Goal: Information Seeking & Learning: Learn about a topic

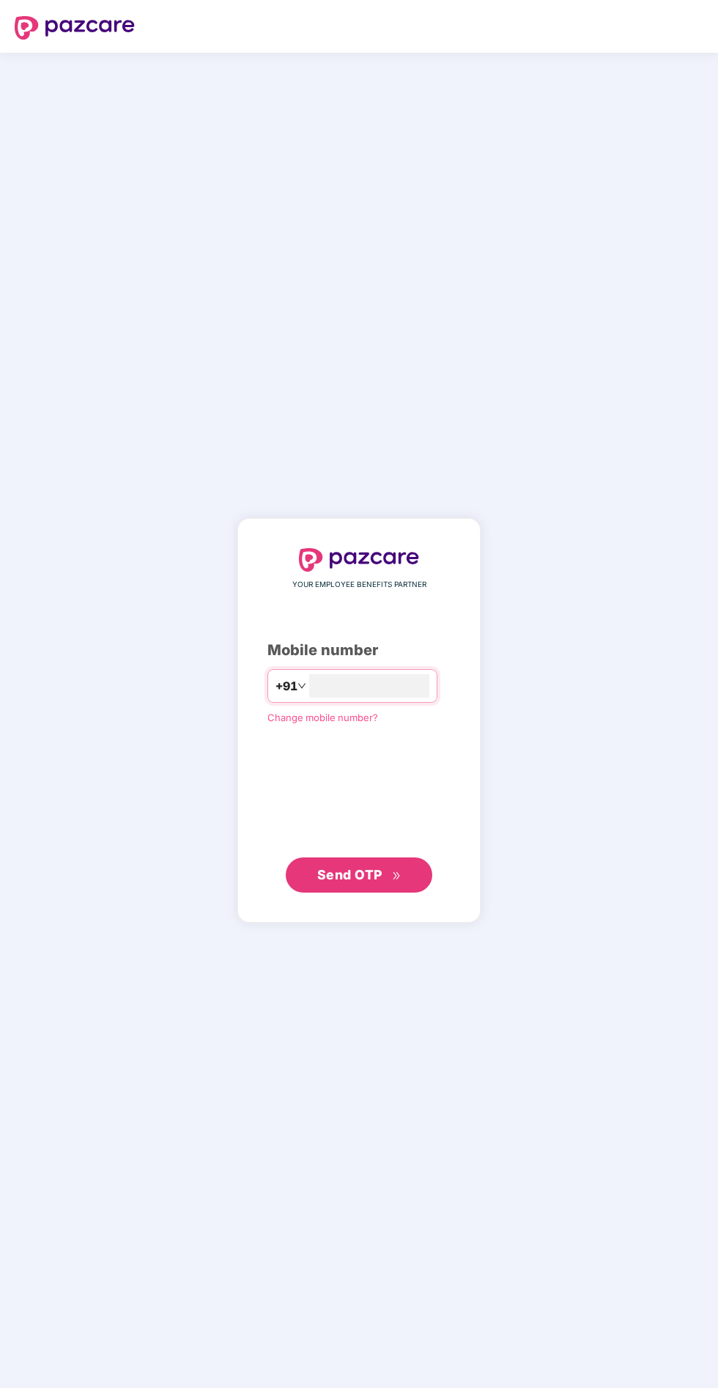
click at [320, 723] on span "Change mobile number?" at bounding box center [322, 717] width 111 height 12
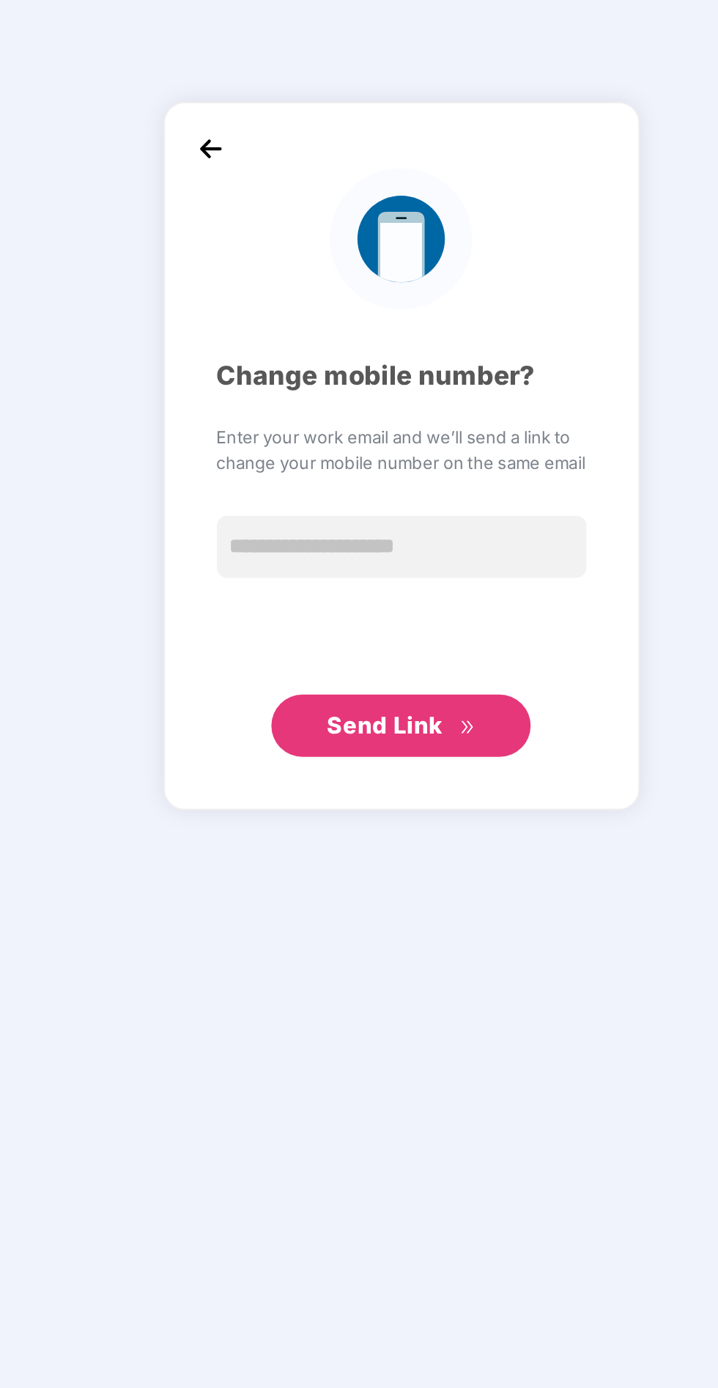
click at [245, 558] on img at bounding box center [251, 547] width 22 height 22
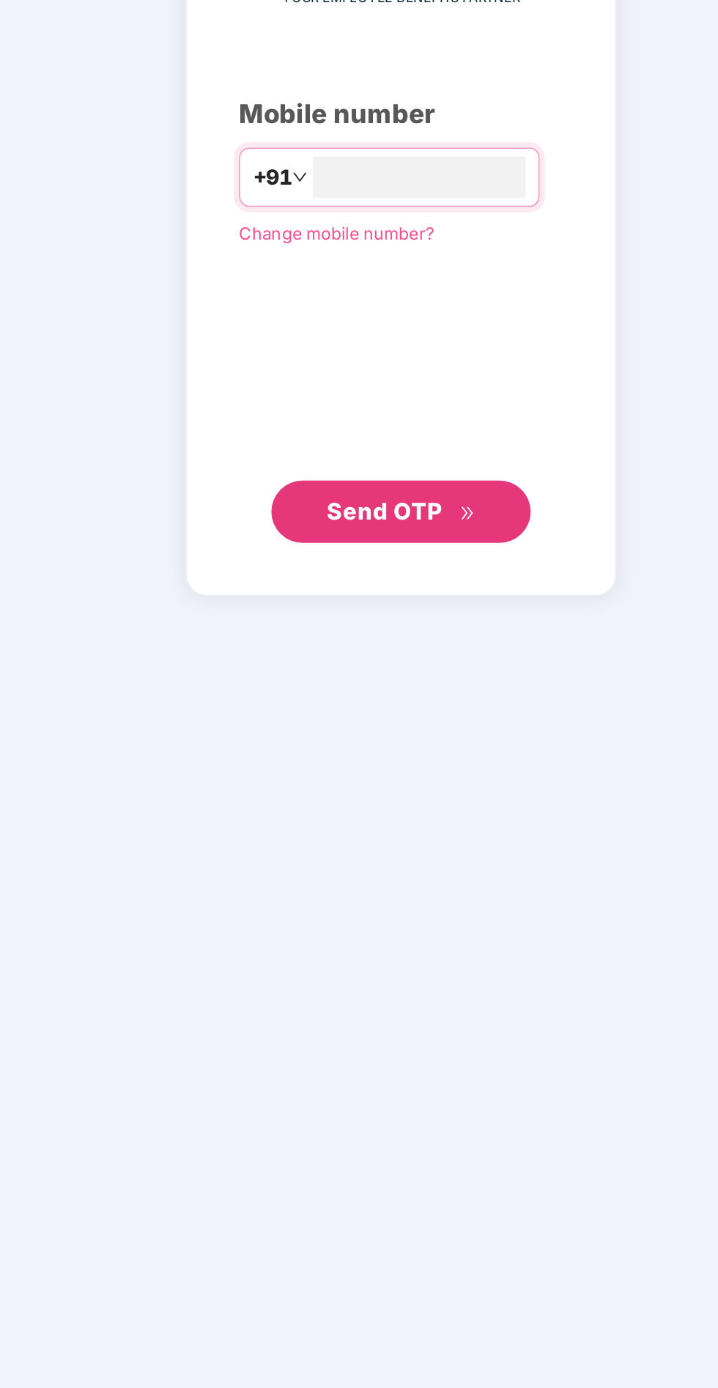
type input "**********"
click at [400, 892] on button "Send OTP" at bounding box center [359, 874] width 147 height 35
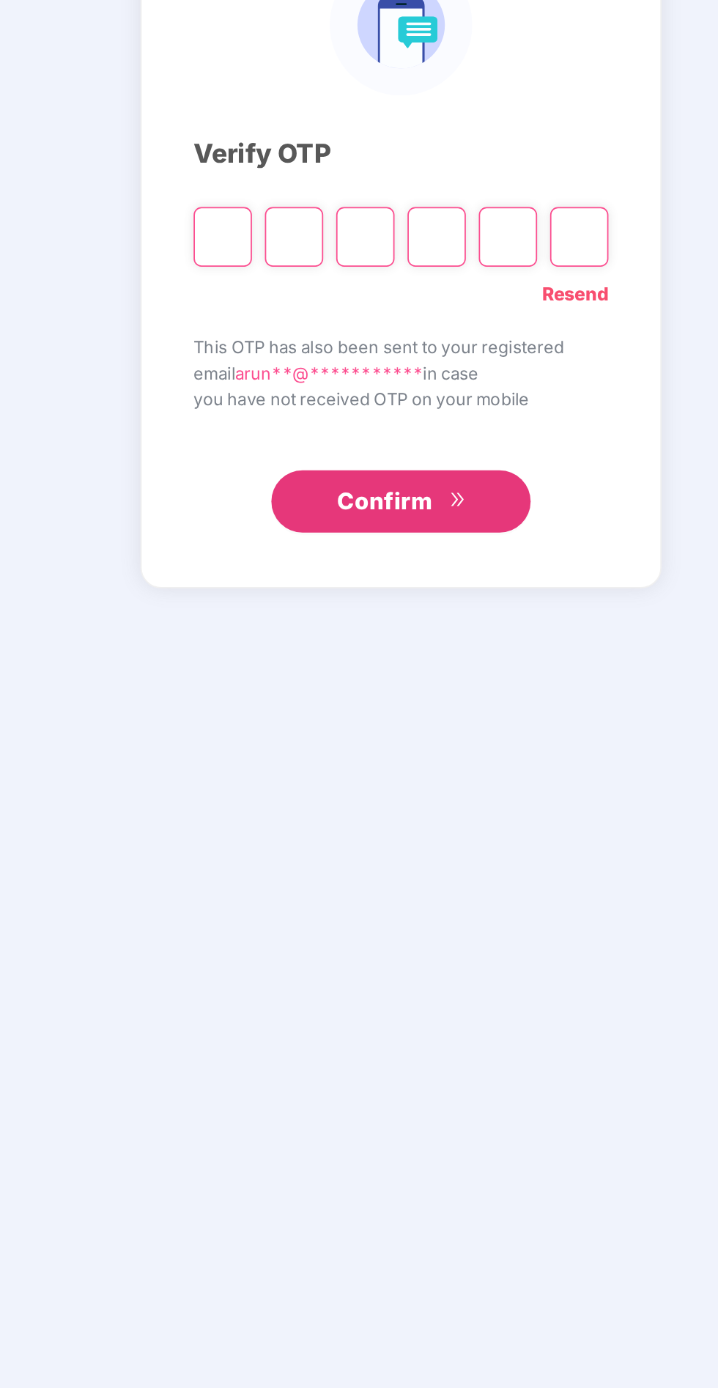
scroll to position [4, 0]
click at [459, 760] on link "Resend" at bounding box center [457, 752] width 37 height 16
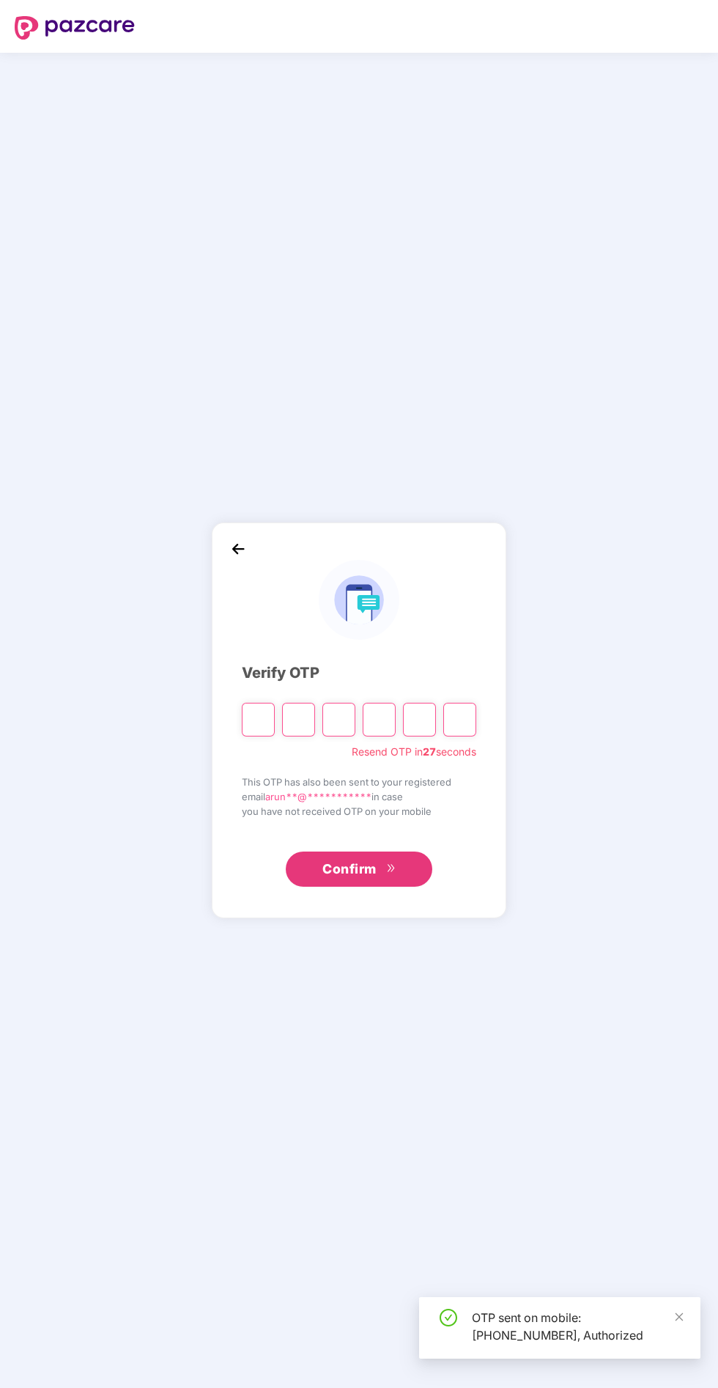
click at [256, 736] on input "Please enter verification code. Digit 1" at bounding box center [258, 720] width 33 height 34
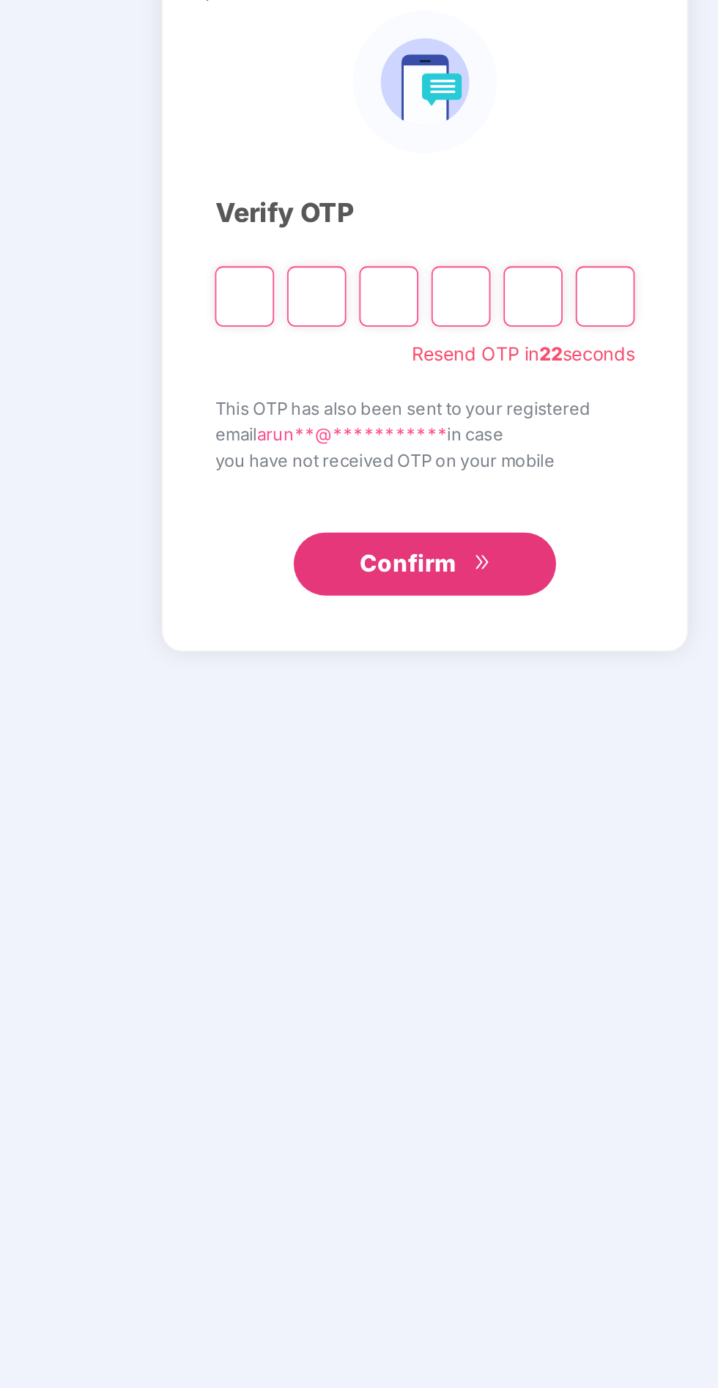
type input "*"
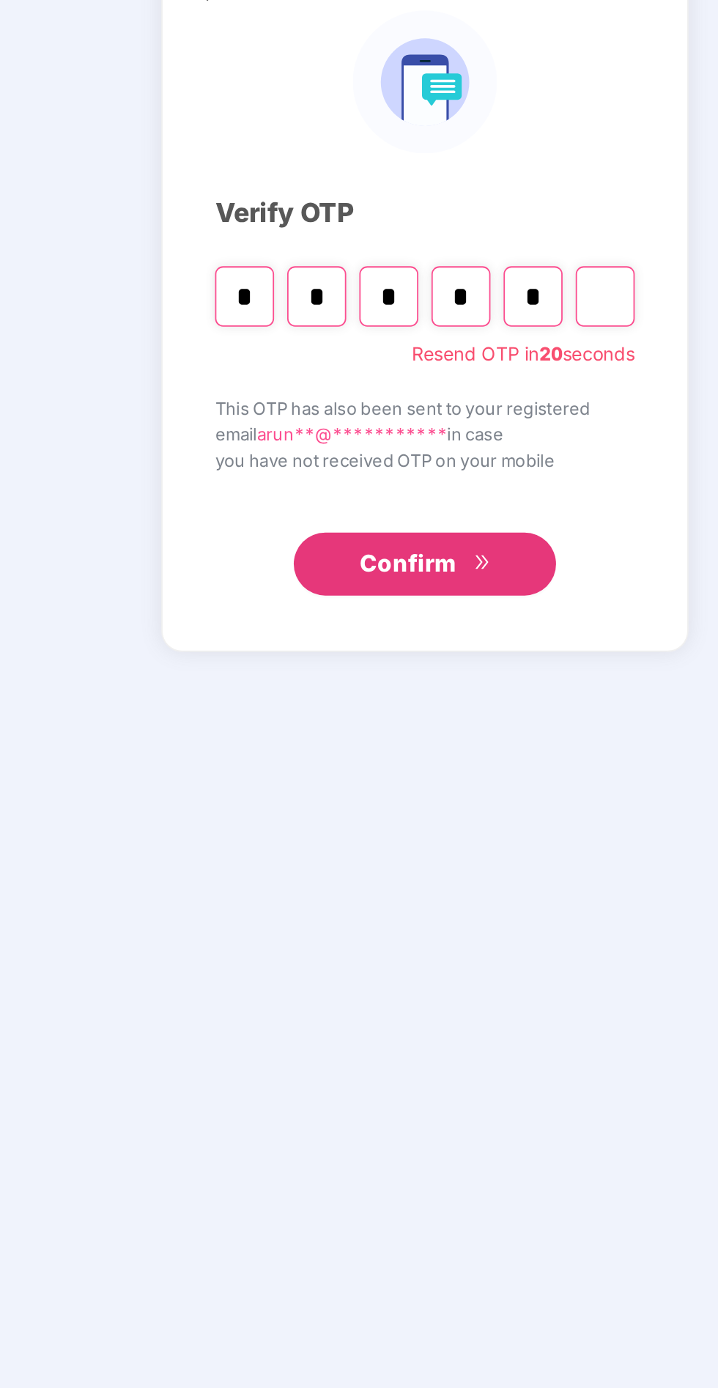
type input "*"
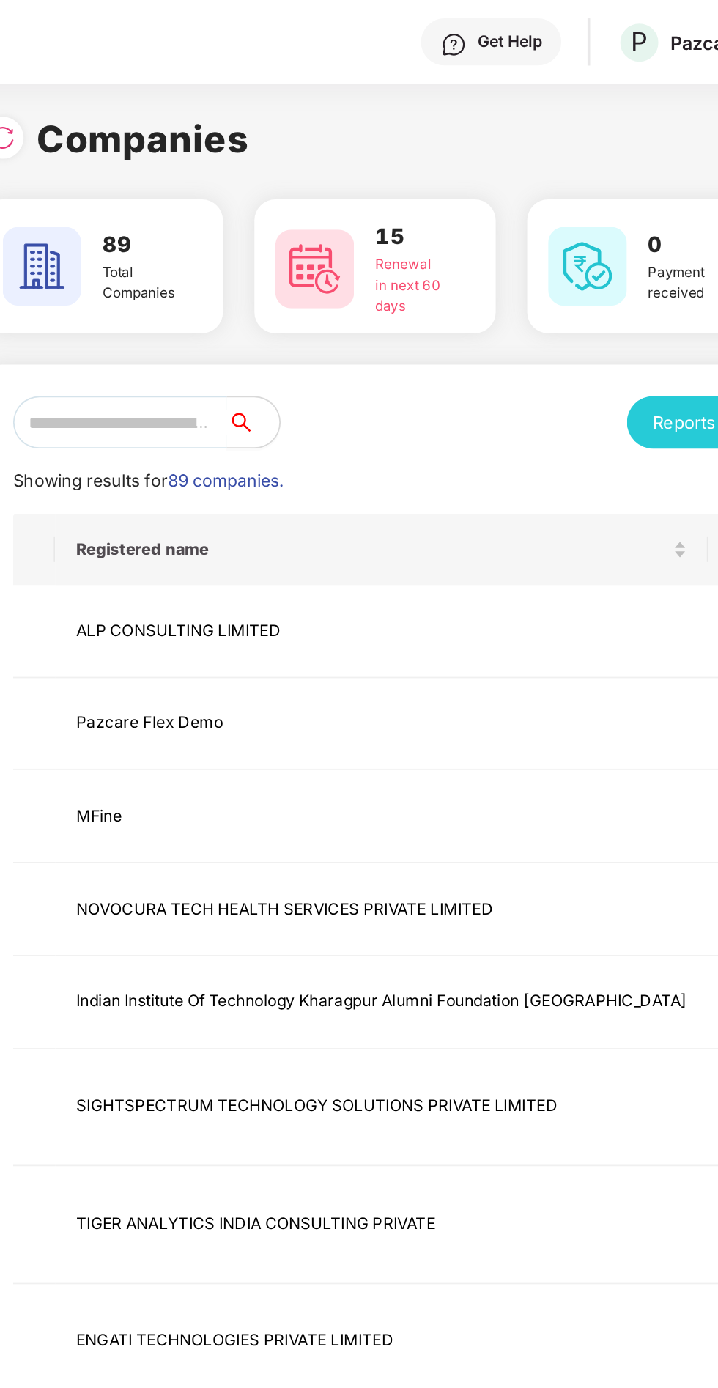
click at [241, 238] on input "text" at bounding box center [188, 235] width 119 height 29
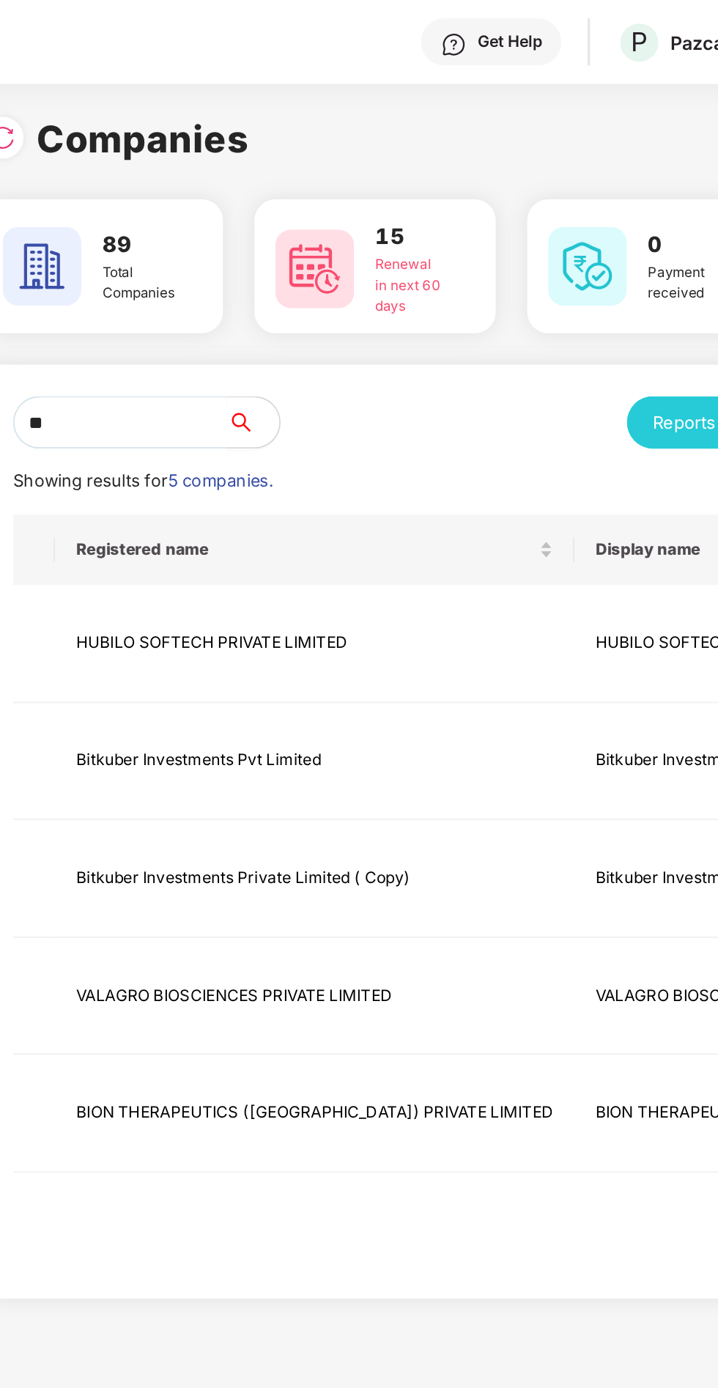
type input "***"
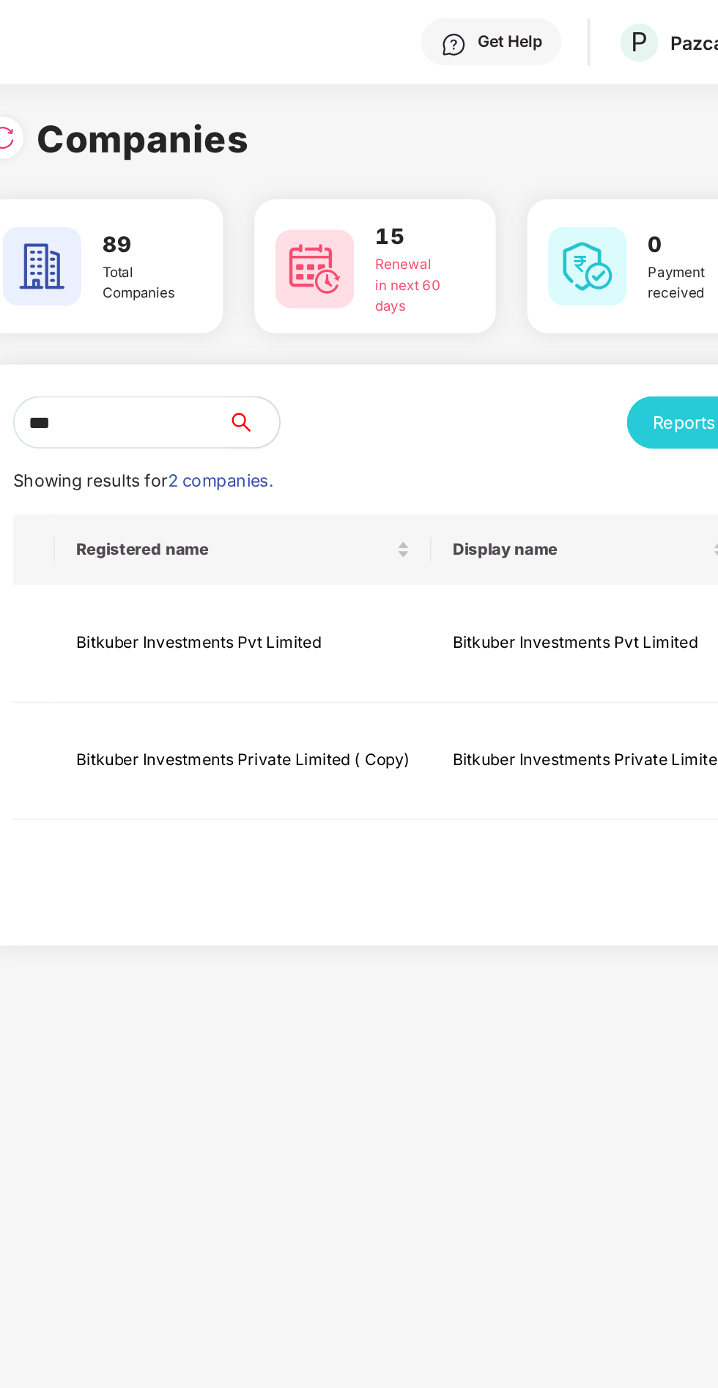
click at [273, 354] on td "Bitkuber Investments Pvt Limited" at bounding box center [257, 360] width 210 height 66
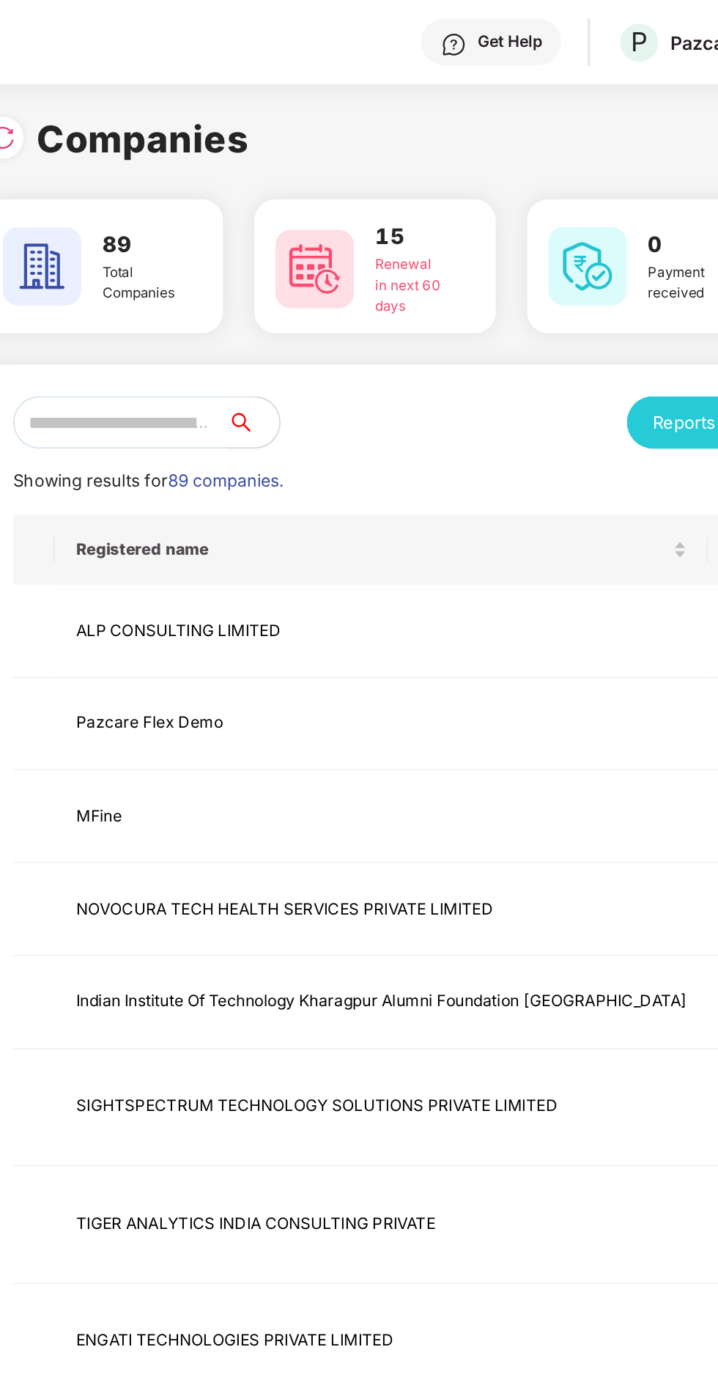
click at [226, 238] on input "text" at bounding box center [188, 235] width 119 height 29
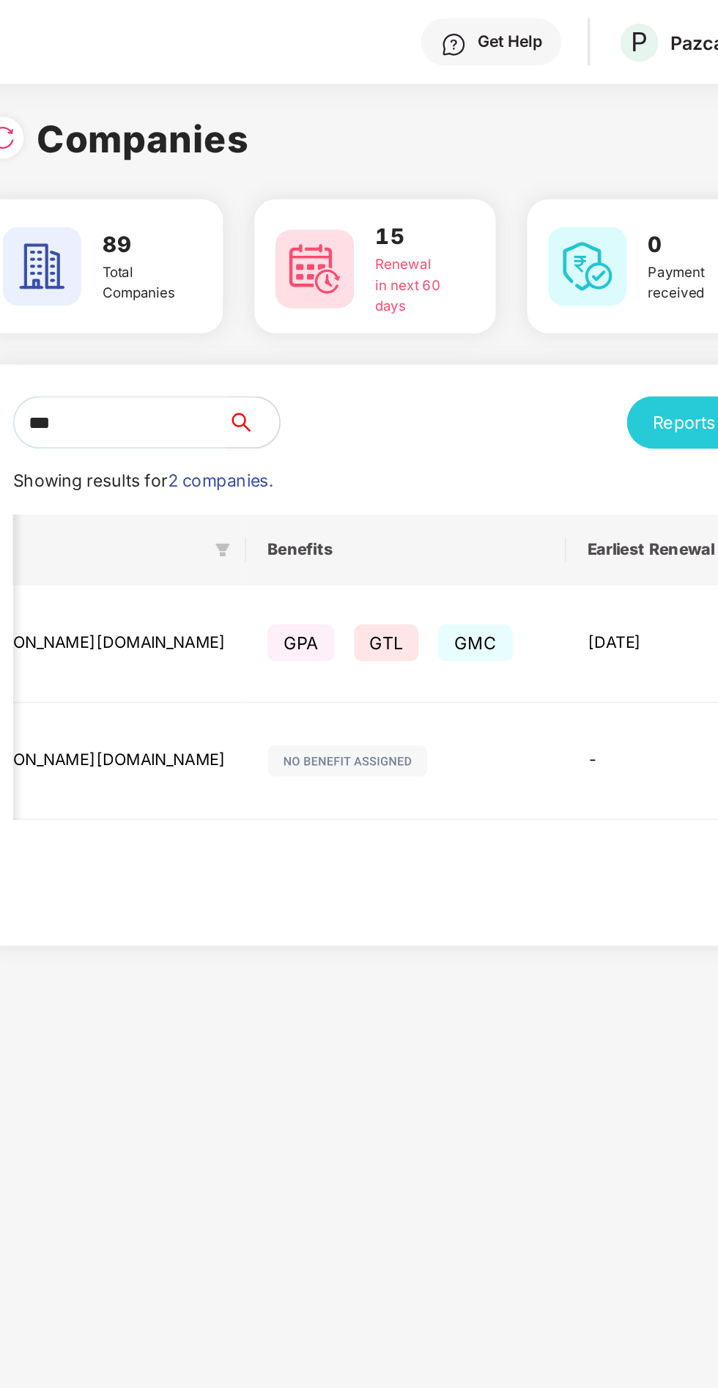
scroll to position [0, 866]
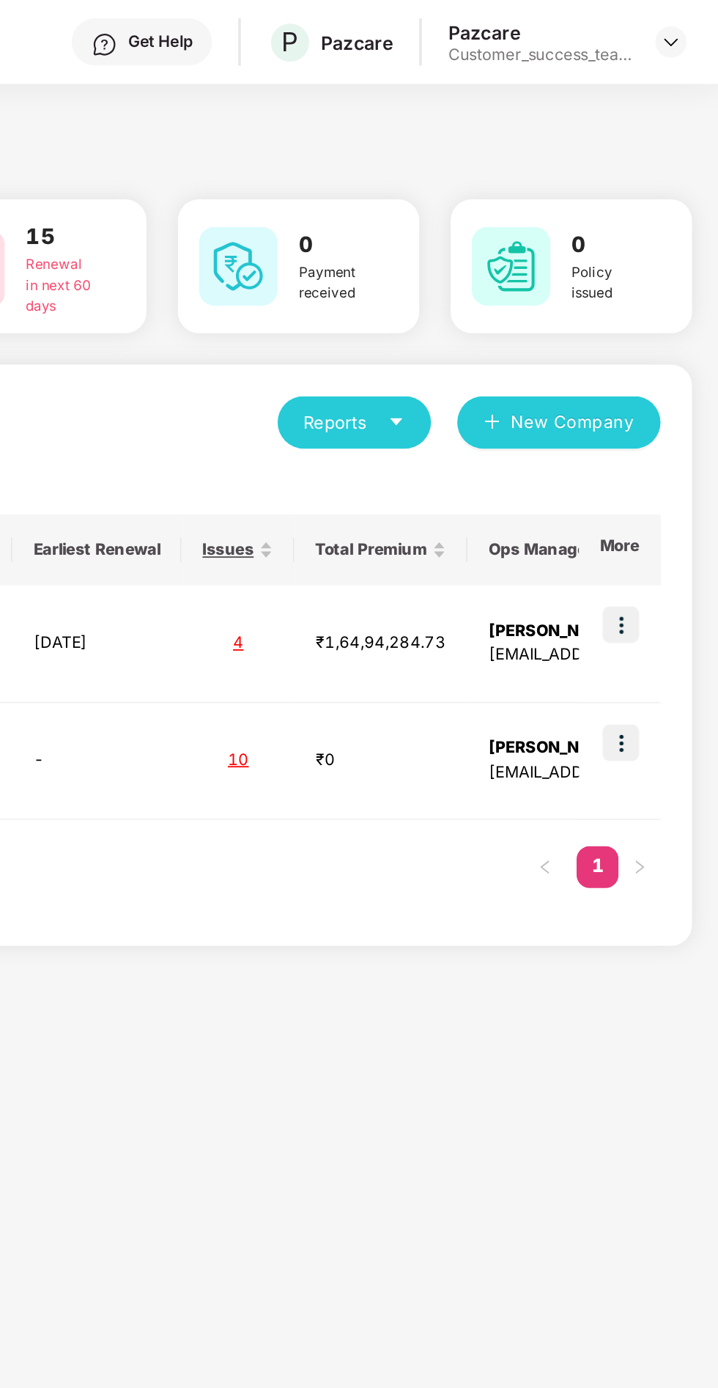
type input "***"
click at [658, 349] on img at bounding box center [664, 349] width 21 height 21
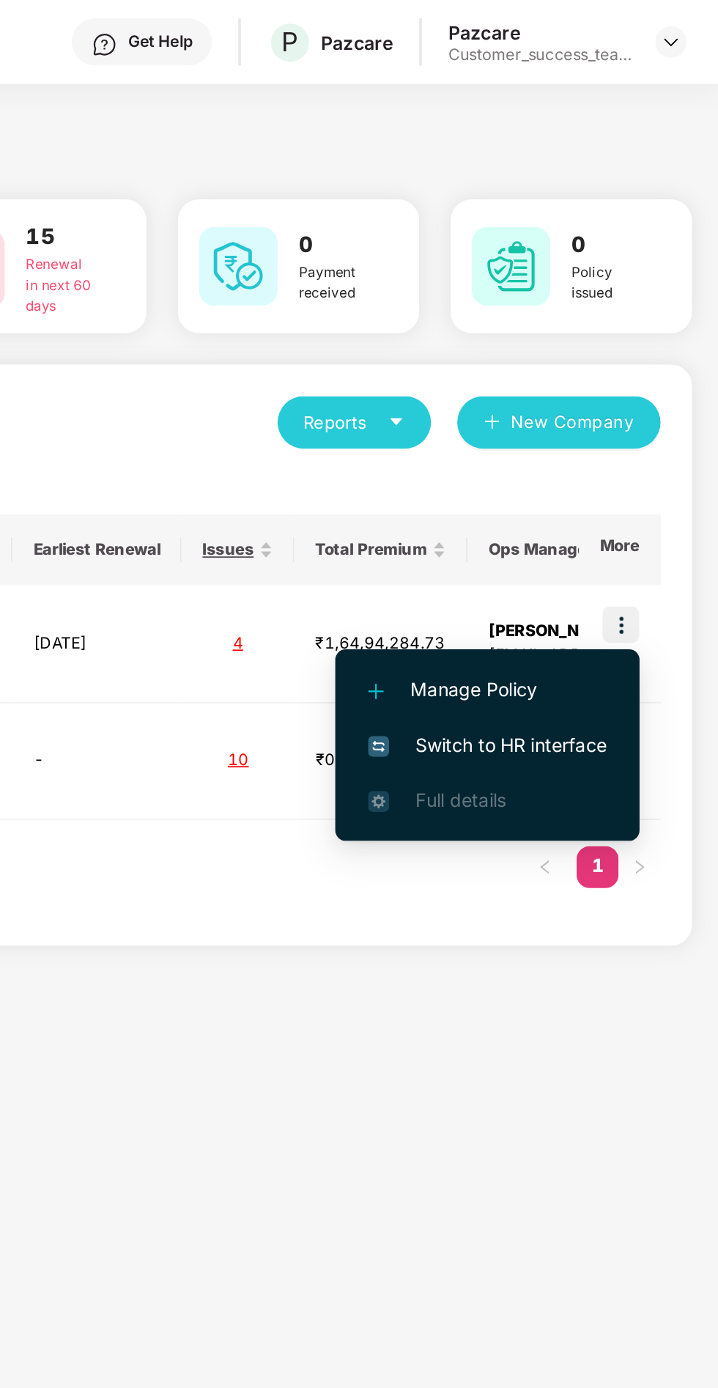
click at [624, 418] on span "Switch to HR interface" at bounding box center [588, 416] width 133 height 16
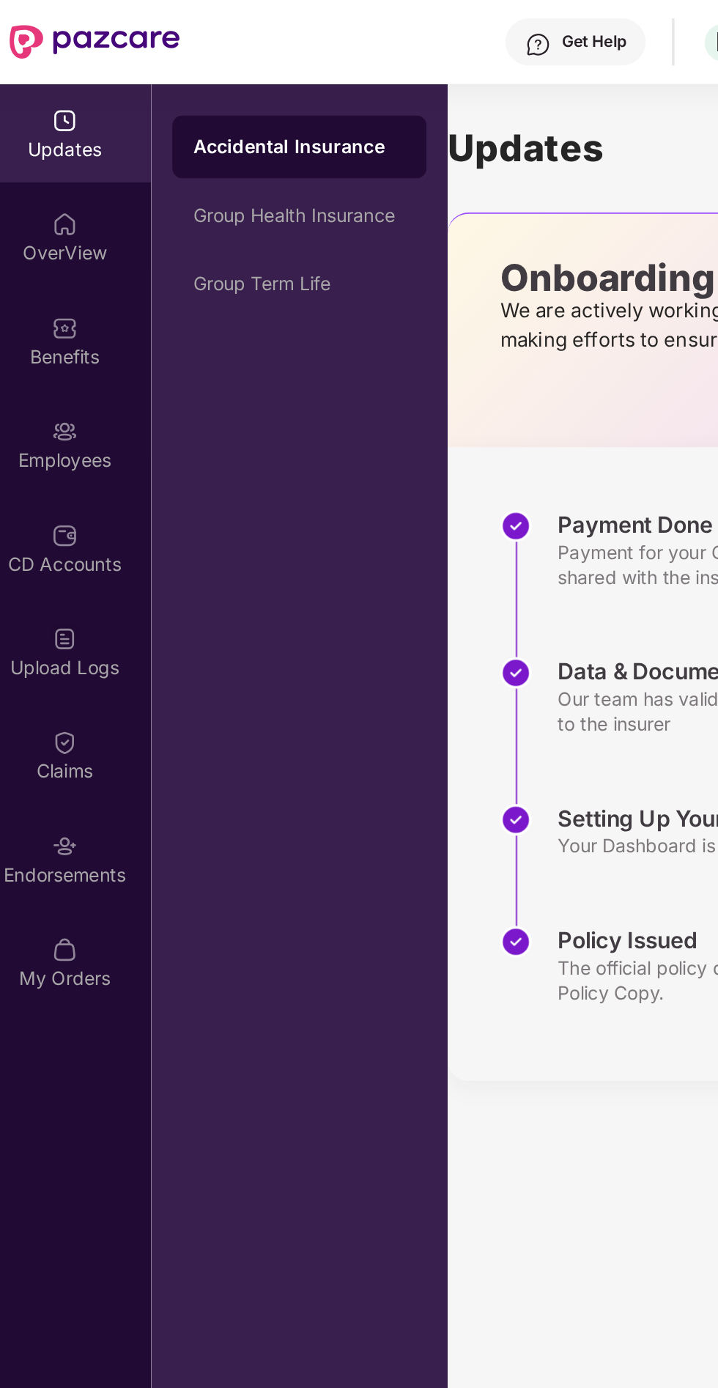
click at [60, 182] on div "Benefits" at bounding box center [48, 190] width 97 height 55
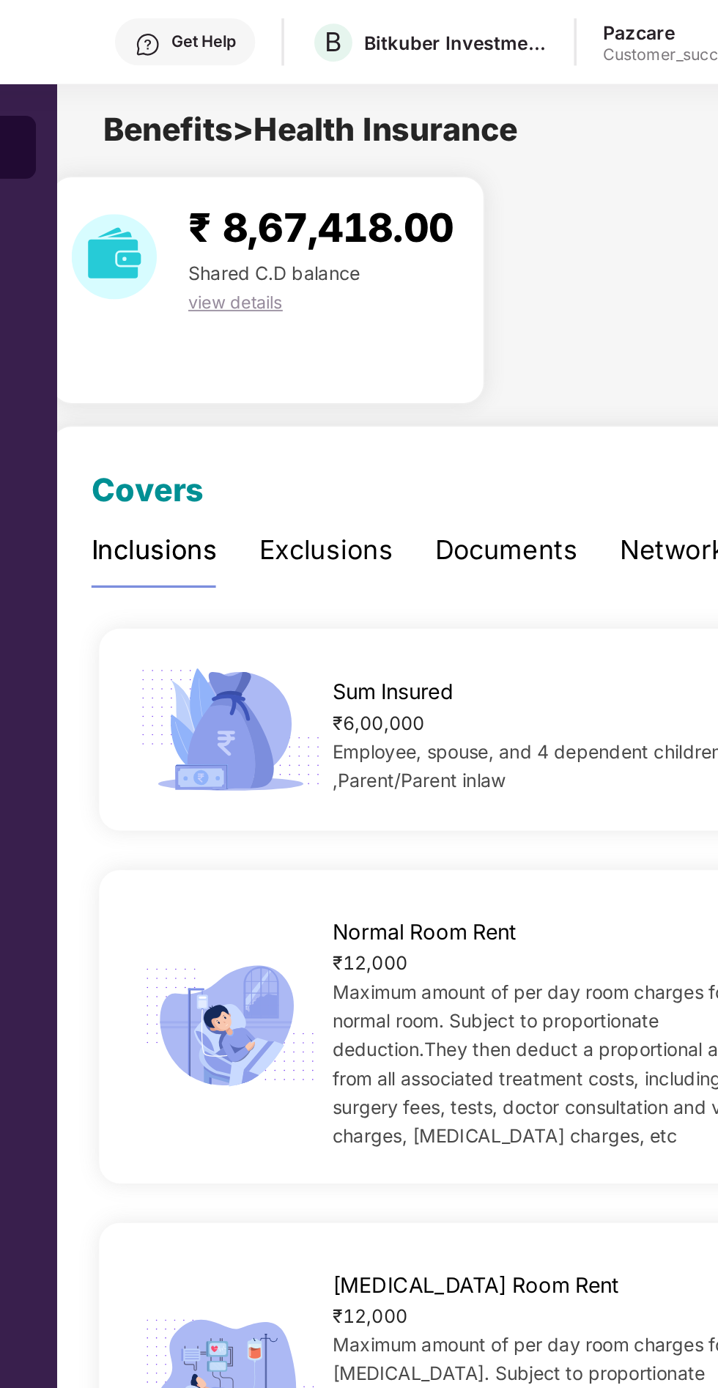
click at [519, 302] on div "Documents" at bounding box center [513, 307] width 80 height 23
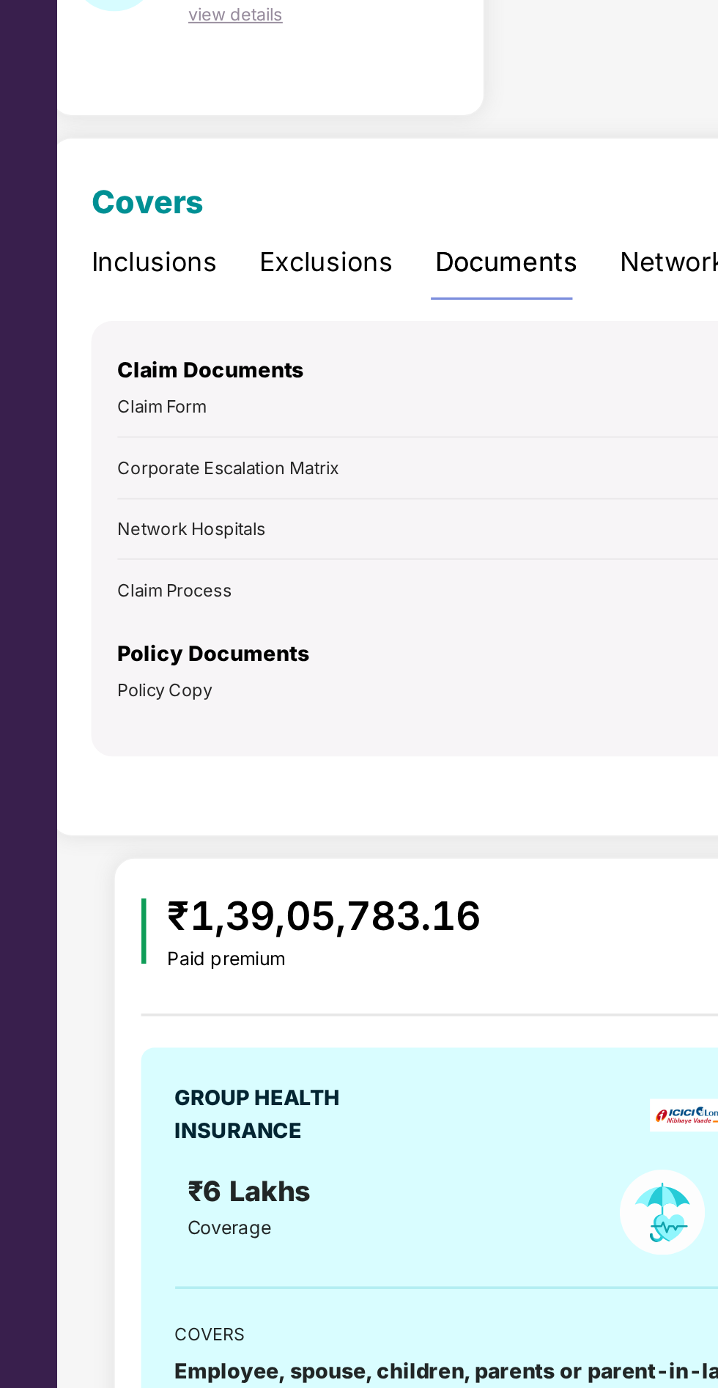
click at [307, 303] on div "Inclusions" at bounding box center [316, 307] width 70 height 23
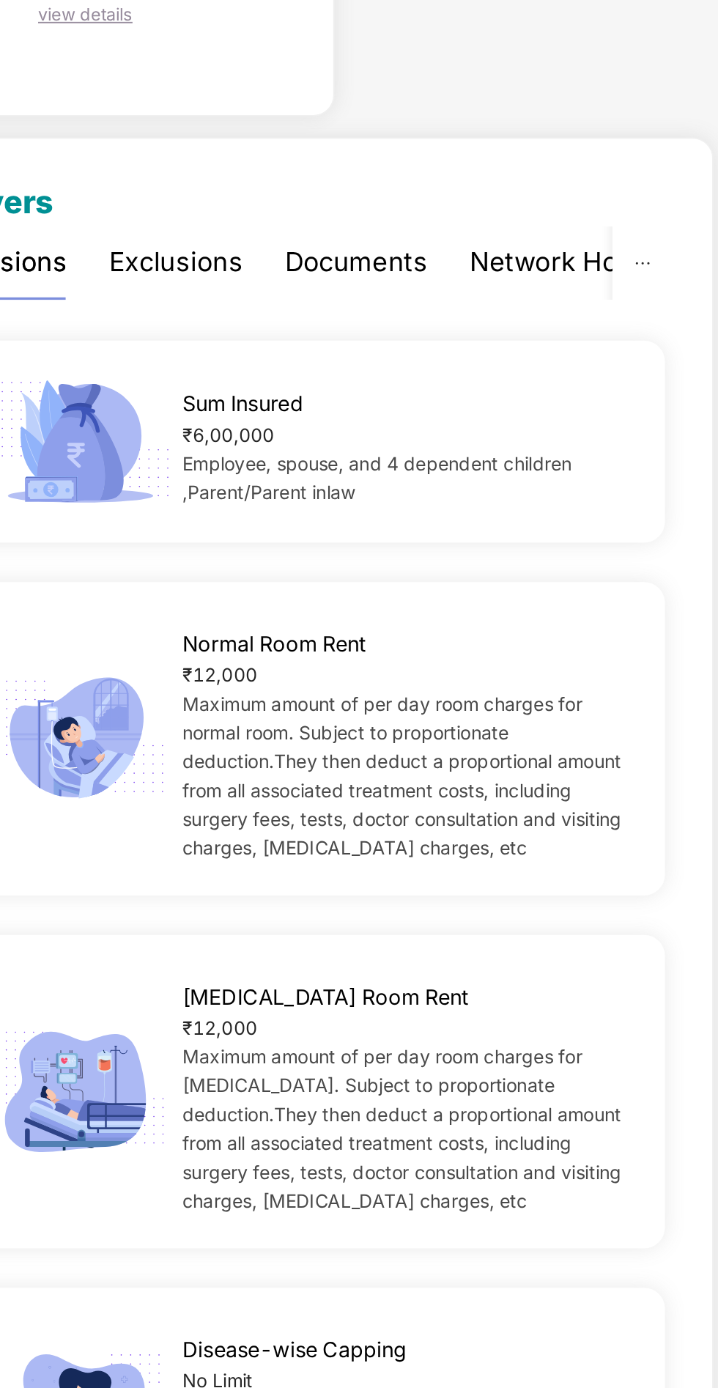
click at [499, 309] on div "Documents" at bounding box center [513, 307] width 80 height 23
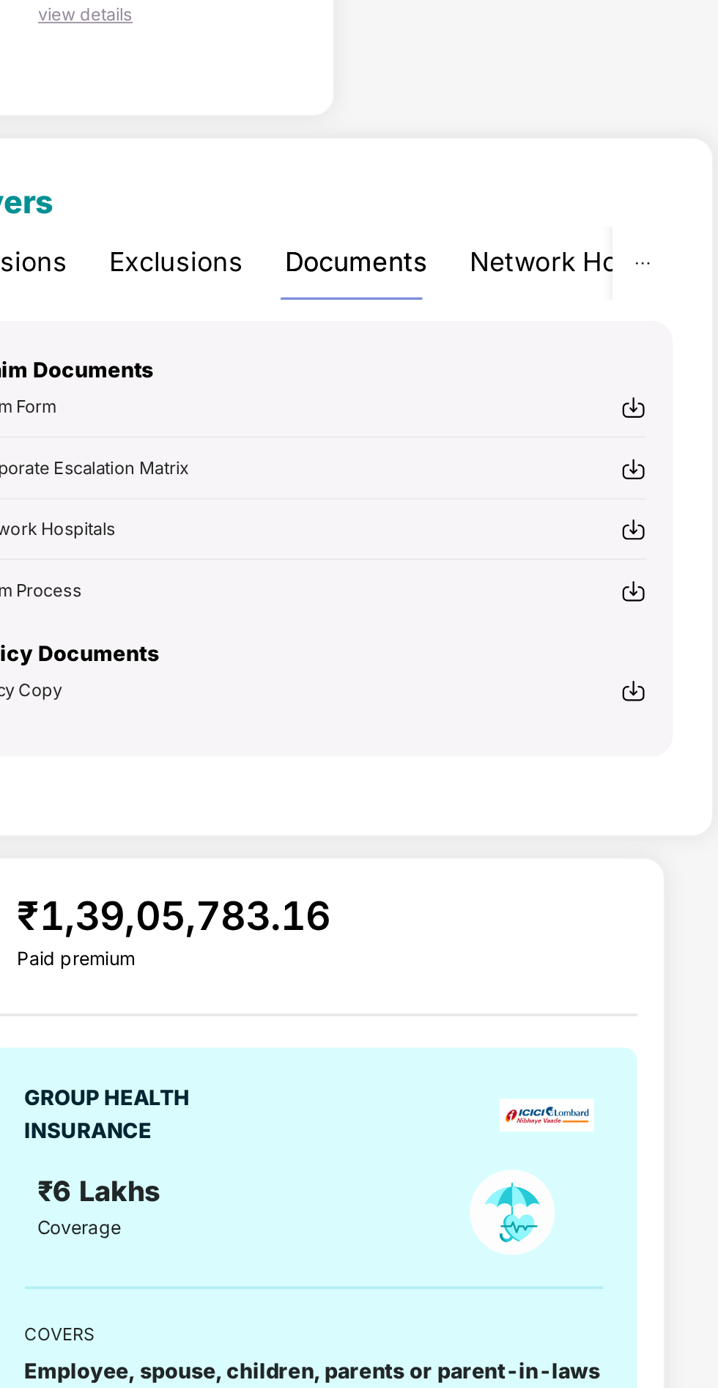
click at [659, 546] on div "Policy Copy" at bounding box center [486, 546] width 380 height 15
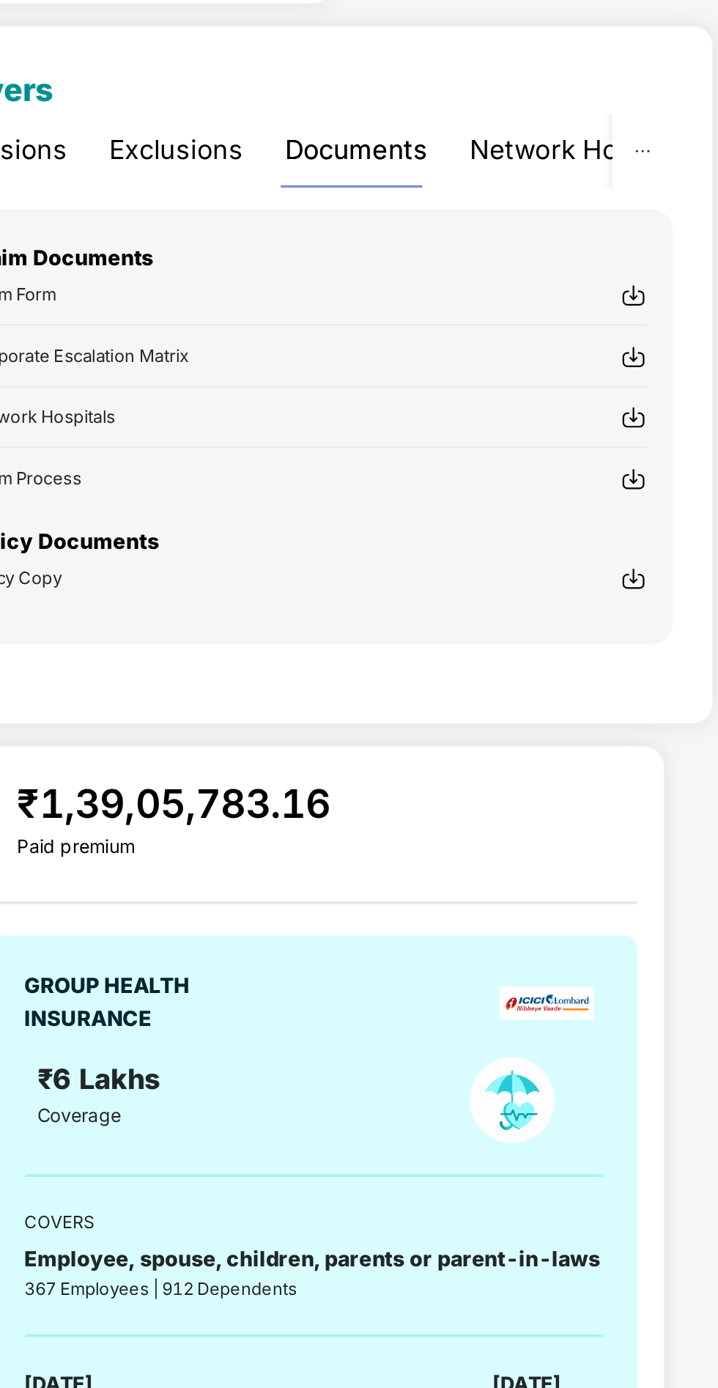
click at [663, 547] on img at bounding box center [668, 546] width 15 height 15
